Goal: Transaction & Acquisition: Purchase product/service

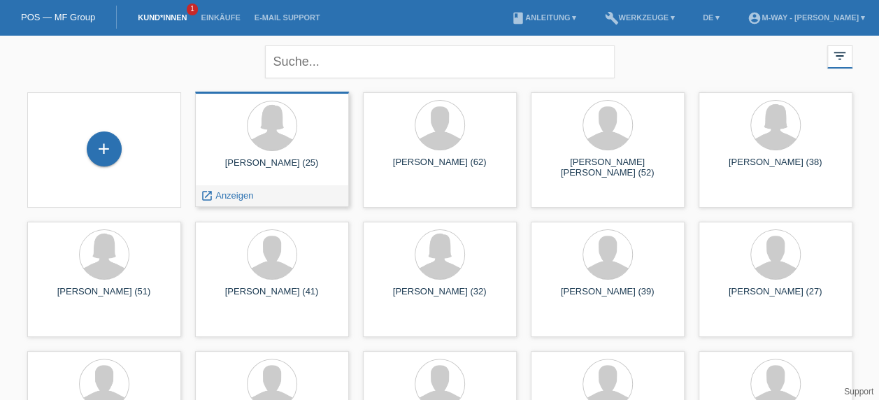
click at [266, 185] on div "launch Anzeigen" at bounding box center [272, 195] width 152 height 21
click at [286, 134] on div at bounding box center [272, 125] width 49 height 49
click at [224, 199] on span "Anzeigen" at bounding box center [234, 195] width 38 height 10
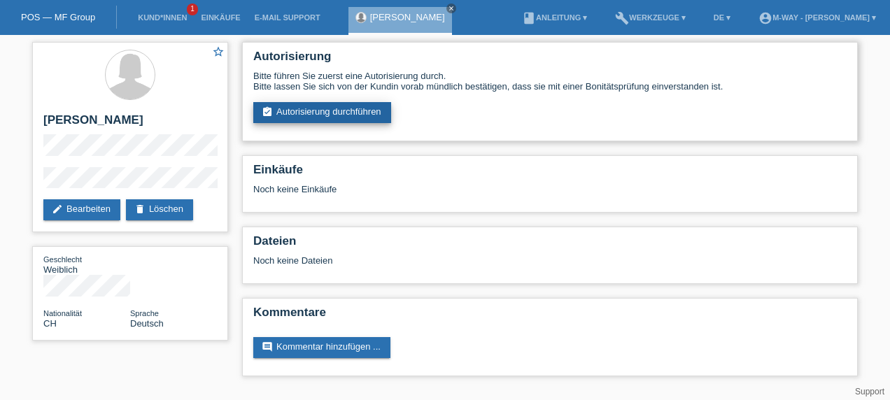
click at [343, 115] on link "assignment_turned_in Autorisierung durchführen" at bounding box center [322, 112] width 138 height 21
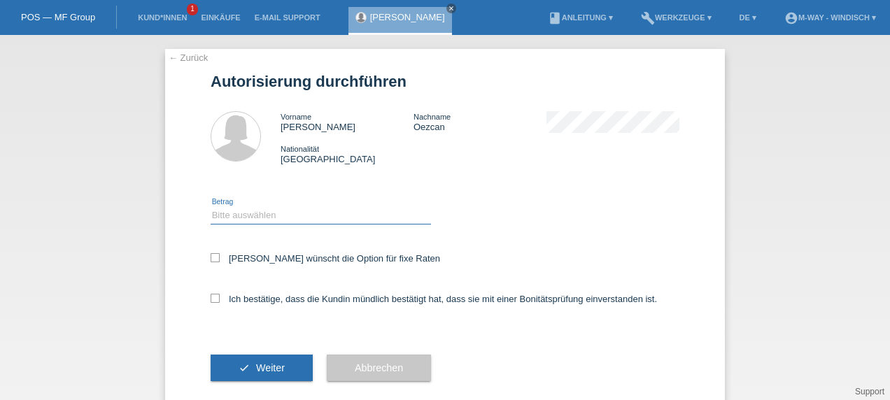
click at [280, 210] on select "Bitte auswählen CHF 1.00 - CHF 499.00 CHF 500.00 - CHF 1'999.00 CHF 2'000.00 - …" at bounding box center [320, 215] width 220 height 17
select select "3"
click at [210, 207] on select "Bitte auswählen CHF 1.00 - CHF 499.00 CHF 500.00 - CHF 1'999.00 CHF 2'000.00 - …" at bounding box center [320, 215] width 220 height 17
click at [210, 262] on icon at bounding box center [214, 257] width 9 height 9
click at [210, 262] on input "Kundin wünscht die Option für fixe Raten" at bounding box center [214, 257] width 9 height 9
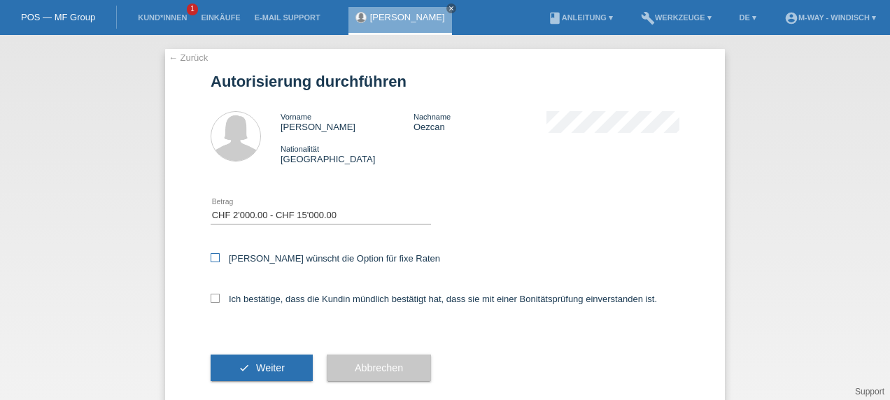
checkbox input "true"
click at [214, 298] on icon at bounding box center [214, 298] width 9 height 9
click at [214, 298] on input "Ich bestätige, dass die Kundin mündlich bestätigt hat, dass sie mit einer Bonit…" at bounding box center [214, 298] width 9 height 9
checkbox input "true"
click at [269, 373] on span "Weiter" at bounding box center [270, 367] width 29 height 11
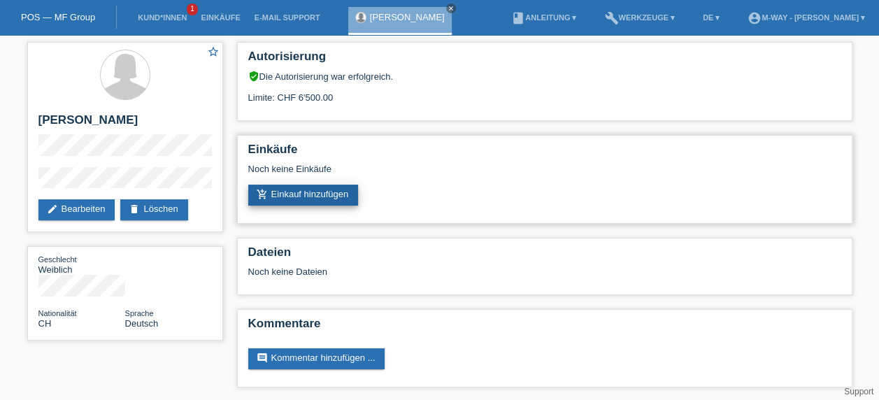
click at [315, 194] on link "add_shopping_cart Einkauf hinzufügen" at bounding box center [303, 195] width 110 height 21
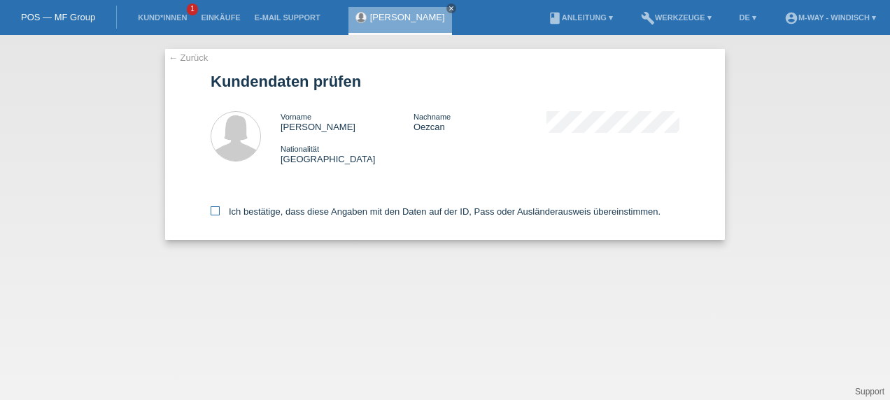
click at [211, 213] on icon at bounding box center [214, 210] width 9 height 9
click at [211, 213] on input "Ich bestätige, dass diese Angaben mit den Daten auf der ID, Pass oder Ausländer…" at bounding box center [214, 210] width 9 height 9
checkbox input "true"
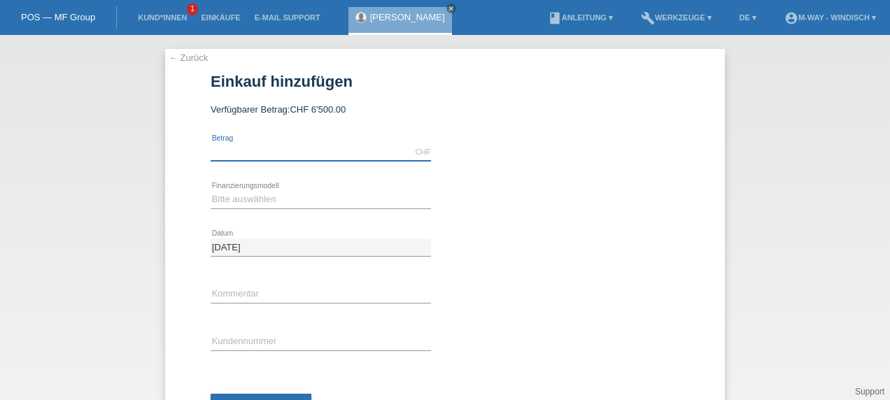
click at [334, 148] on input "text" at bounding box center [320, 151] width 220 height 17
type input "3399.00"
click at [244, 197] on select "Bitte auswählen Fixe Raten Kauf auf Rechnung mit Teilzahlungsoption" at bounding box center [320, 199] width 220 height 17
select select "77"
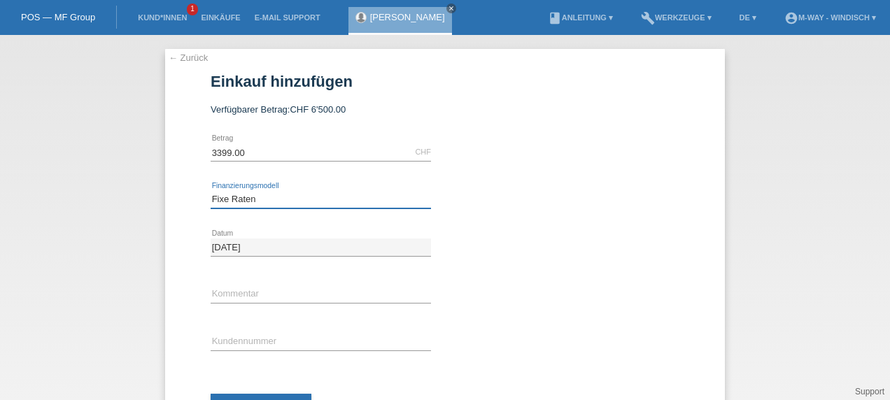
click at [210, 191] on select "Bitte auswählen Fixe Raten Kauf auf Rechnung mit Teilzahlungsoption" at bounding box center [320, 199] width 220 height 17
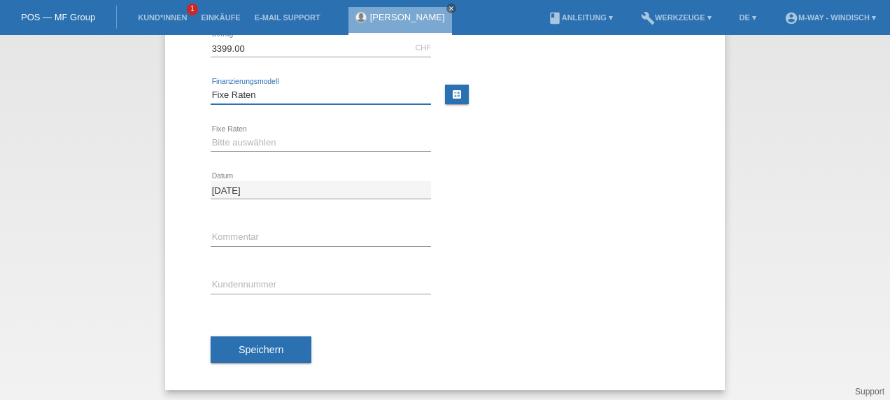
scroll to position [107, 0]
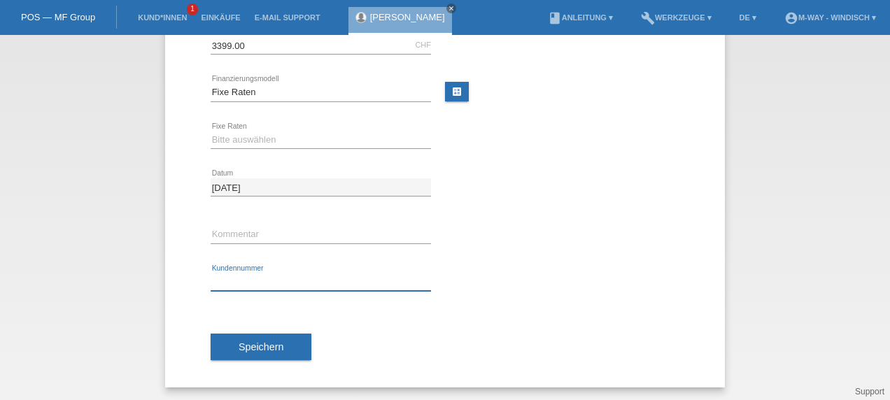
click at [280, 284] on input "text" at bounding box center [320, 281] width 220 height 17
type input "K274511"
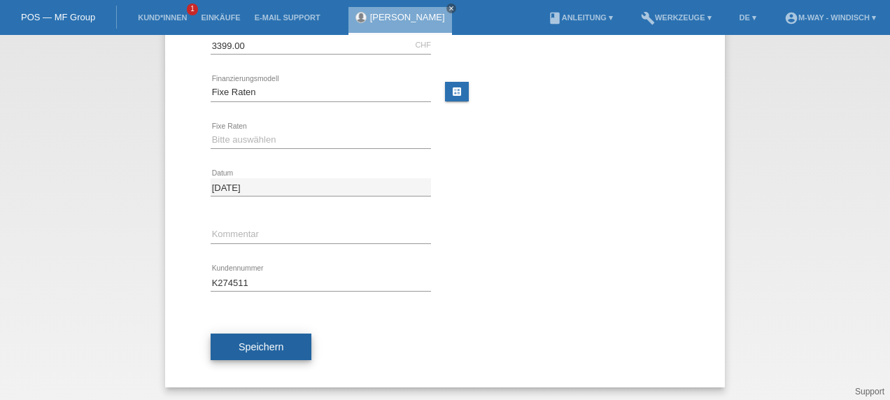
click at [267, 341] on span "Speichern" at bounding box center [260, 346] width 45 height 11
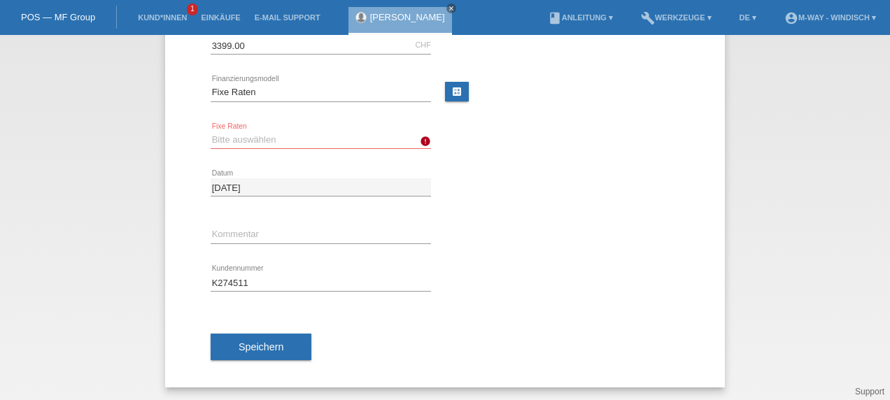
click at [394, 138] on select "Bitte auswählen 4 Raten 5 Raten 6 Raten 7 Raten 8 Raten 9 Raten 10 Raten 11 Rat…" at bounding box center [320, 139] width 220 height 17
select select "202"
click at [210, 131] on select "Bitte auswählen 4 Raten 5 Raten 6 Raten 7 Raten 8 Raten 9 Raten 10 Raten 11 Rat…" at bounding box center [320, 139] width 220 height 17
click at [259, 347] on span "Speichern" at bounding box center [260, 346] width 45 height 11
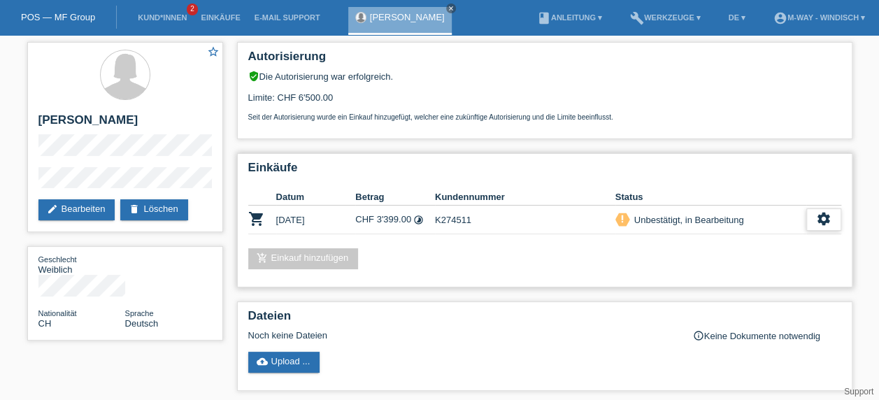
click at [817, 218] on icon "settings" at bounding box center [823, 218] width 15 height 15
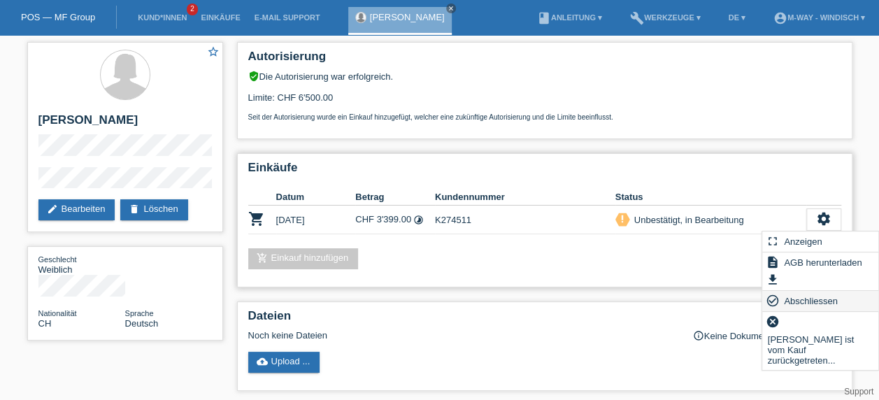
click at [811, 298] on span "Abschliessen" at bounding box center [811, 300] width 58 height 17
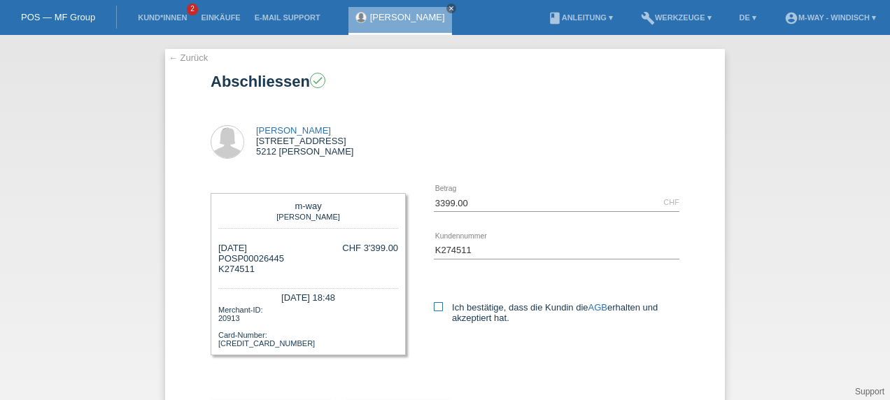
click at [434, 307] on icon at bounding box center [438, 306] width 9 height 9
click at [434, 307] on input "Ich bestätige, dass die Kundin die AGB erhalten und akzeptiert hat." at bounding box center [438, 306] width 9 height 9
checkbox input "true"
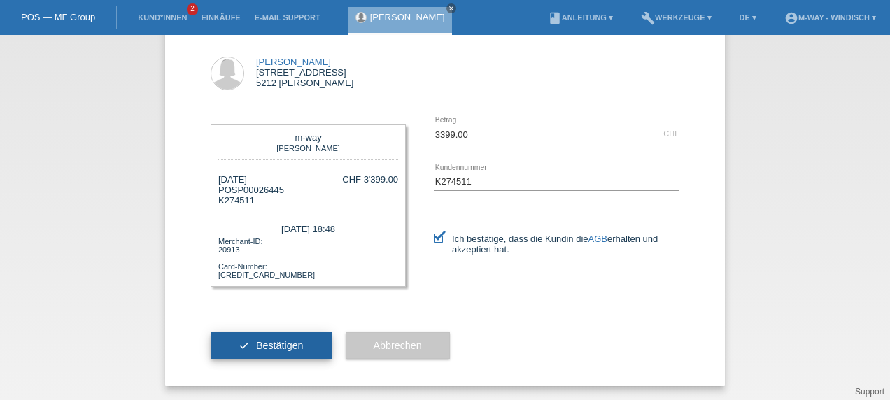
click at [301, 344] on button "check Bestätigen" at bounding box center [270, 345] width 121 height 27
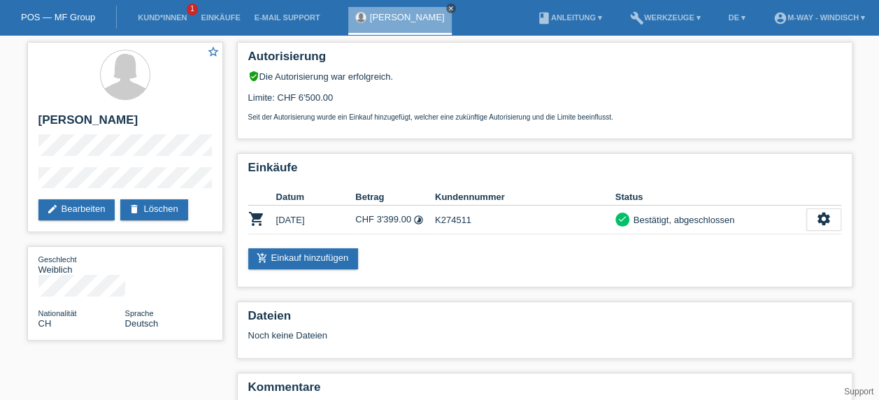
click at [448, 8] on icon "close" at bounding box center [451, 8] width 7 height 7
